Goal: Task Accomplishment & Management: Manage account settings

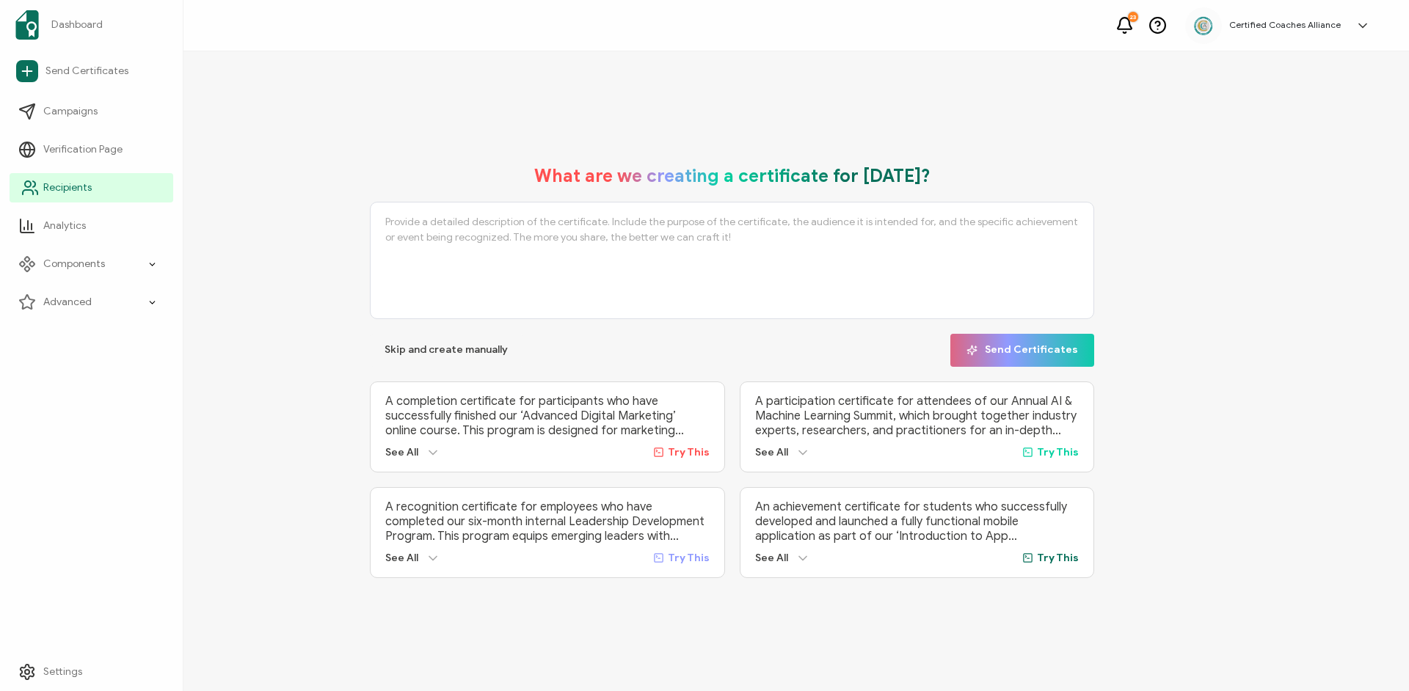
click at [89, 191] on span "Recipients" at bounding box center [67, 188] width 48 height 15
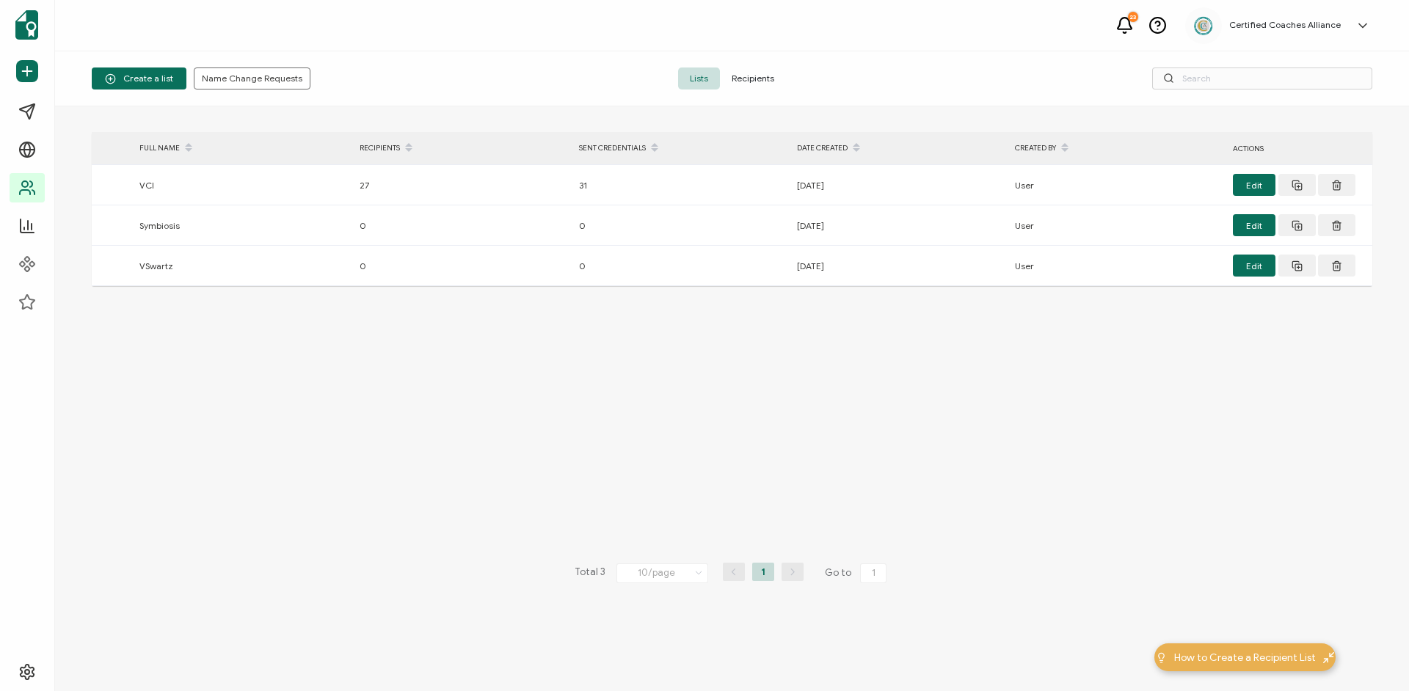
click at [747, 70] on span "Recipients" at bounding box center [753, 79] width 66 height 22
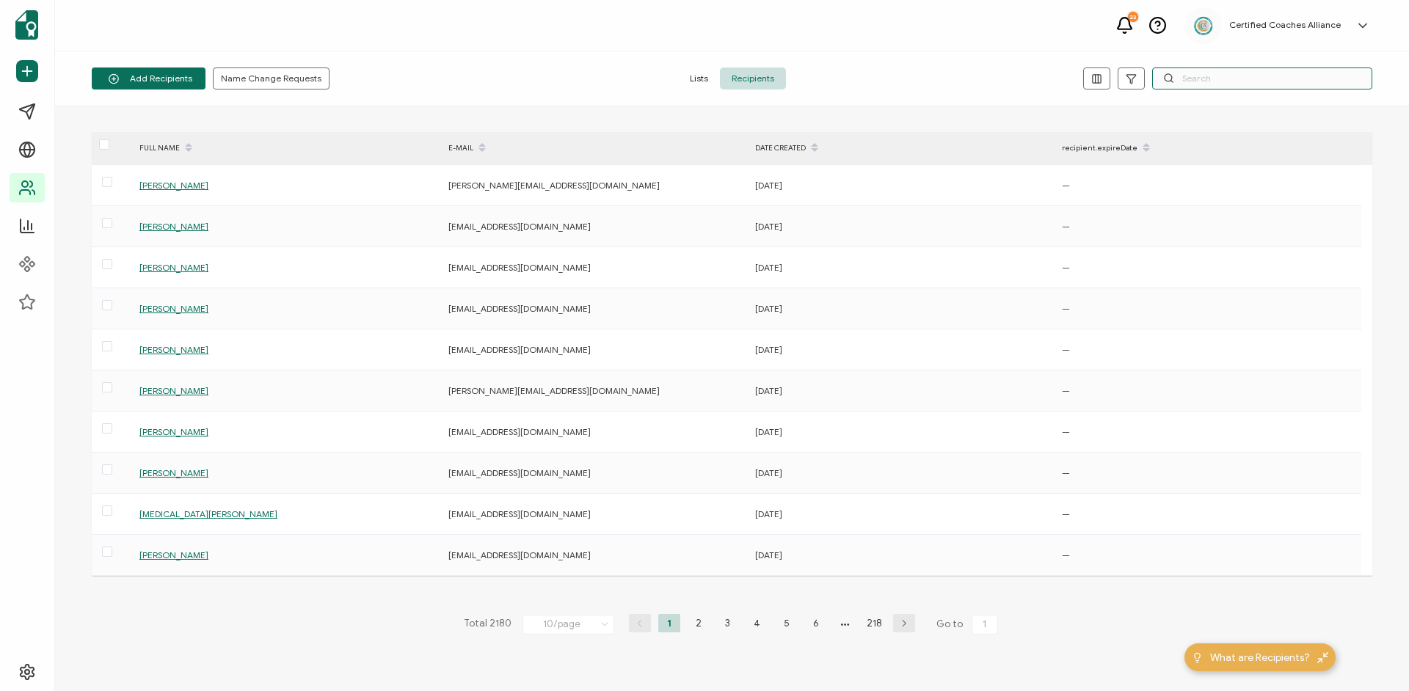
click at [1199, 79] on input "text" at bounding box center [1262, 79] width 220 height 22
paste input "[EMAIL_ADDRESS][DOMAIN_NAME]"
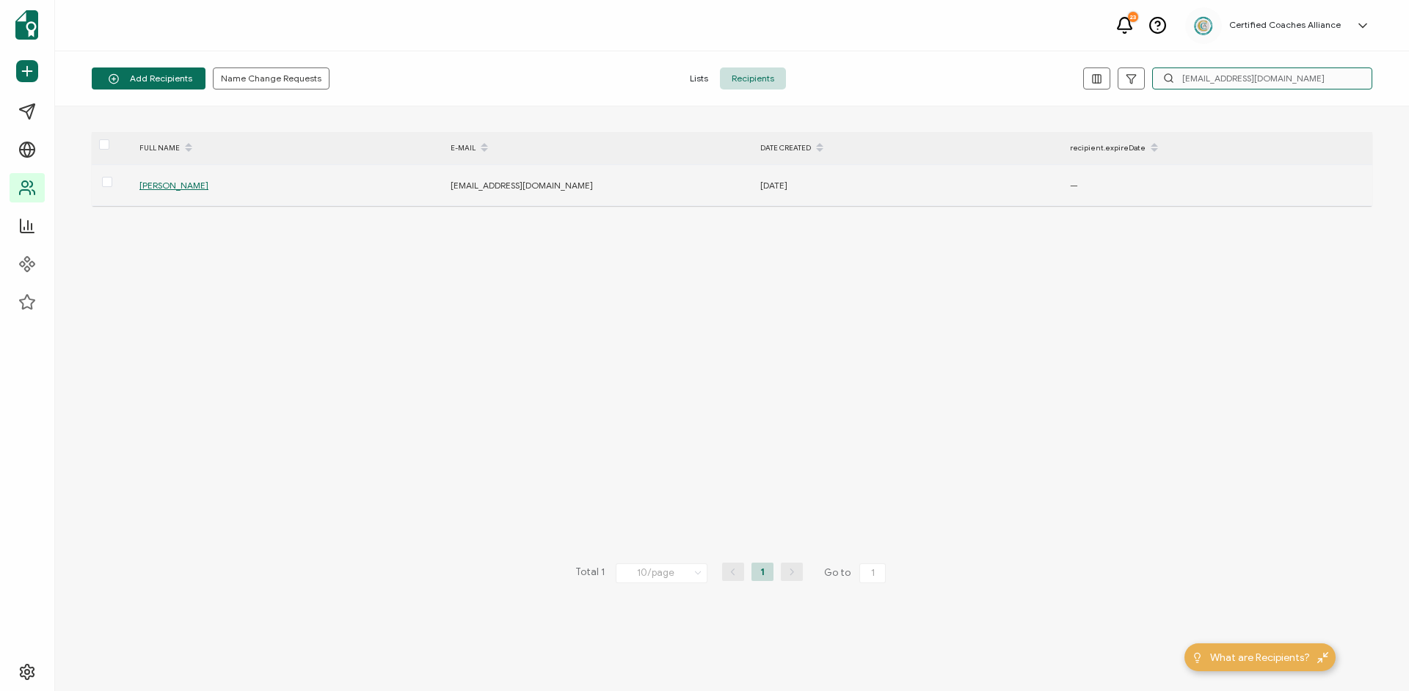
type input "[EMAIL_ADDRESS][DOMAIN_NAME]"
click at [164, 182] on span "[PERSON_NAME]" at bounding box center [173, 185] width 69 height 11
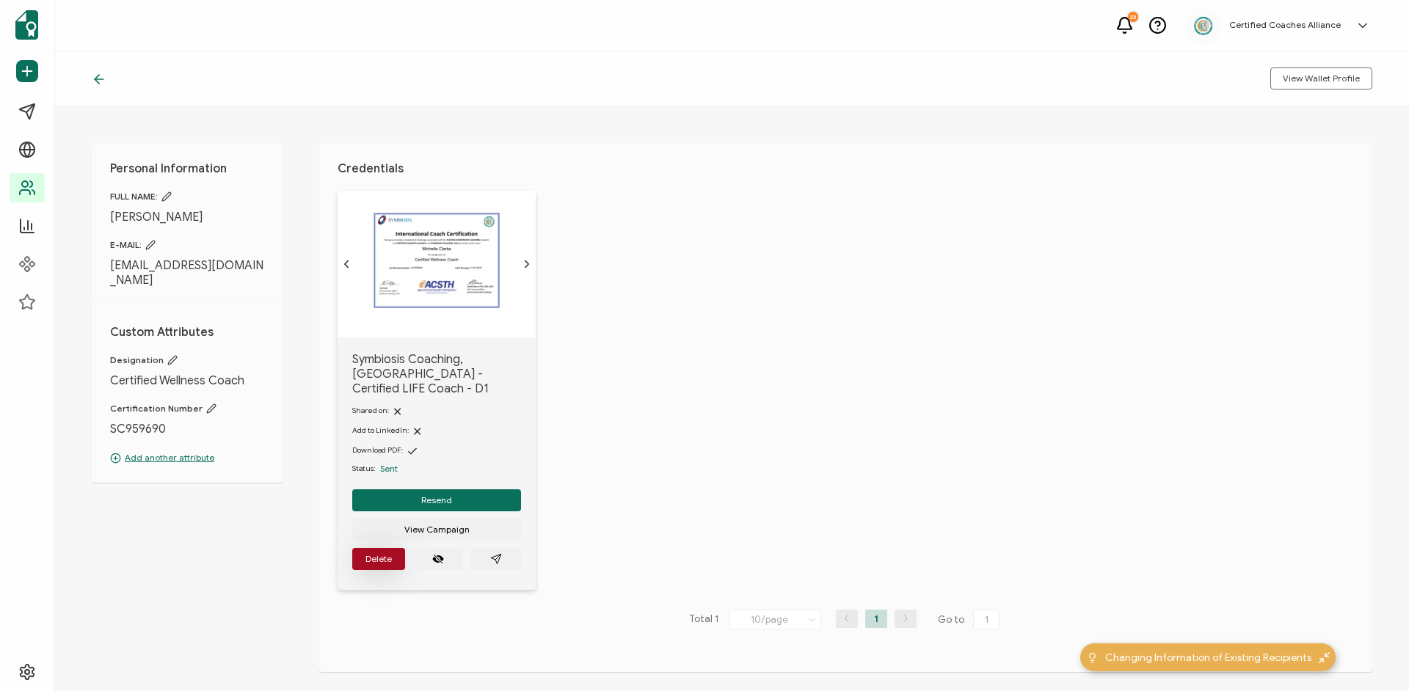
click at [379, 560] on button "Delete" at bounding box center [378, 559] width 53 height 22
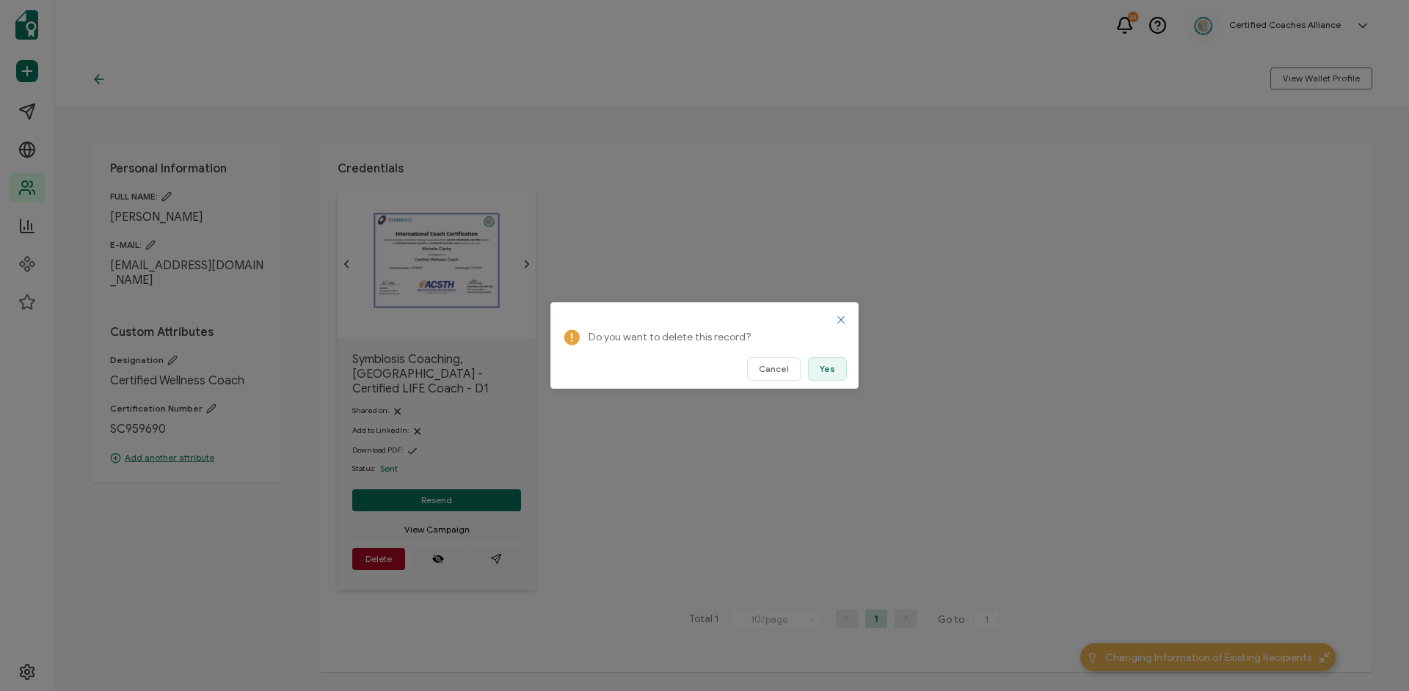
click at [834, 373] on span "Yes" at bounding box center [827, 369] width 15 height 9
